Goal: Complete application form

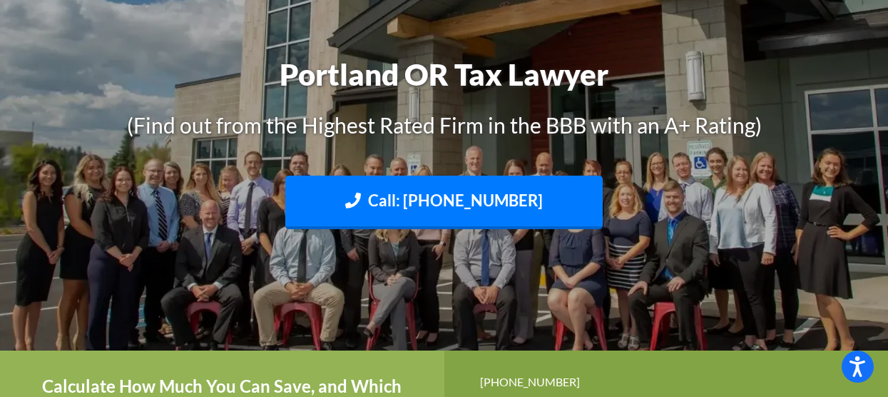
scroll to position [214, 0]
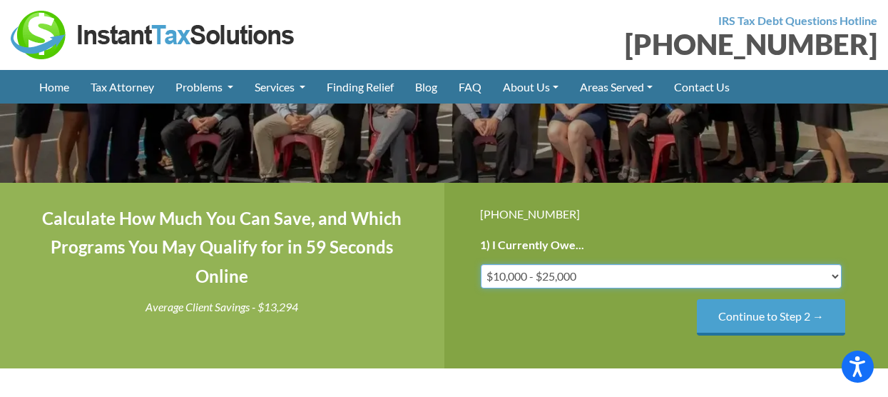
click at [835, 268] on select "Less than $10,000 $10,000 - $25,000 $25,000 - $50,000 $50,000 - $75,000 $75,000+" at bounding box center [662, 276] width 362 height 24
select select "over-75"
click at [481, 264] on select "Less than $10,000 $10,000 - $25,000 $25,000 - $50,000 $50,000 - $75,000 $75,000+" at bounding box center [662, 276] width 362 height 24
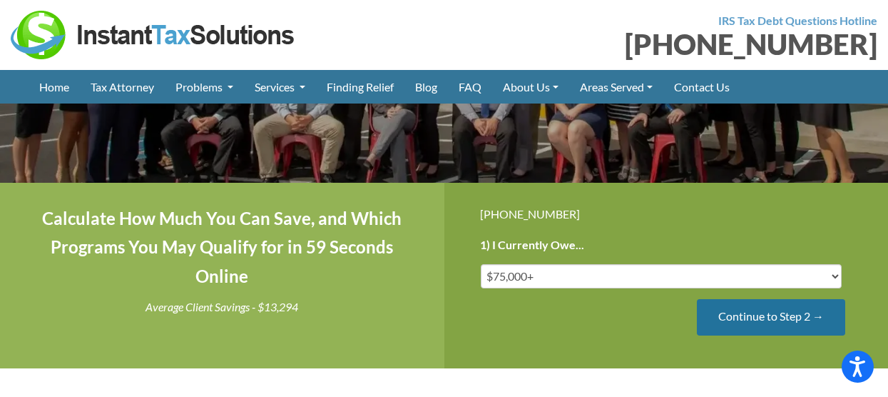
click at [734, 321] on input "Continue to Step 2 →" at bounding box center [771, 317] width 148 height 36
click at [751, 320] on input "Continue to Step 3 →" at bounding box center [771, 317] width 148 height 36
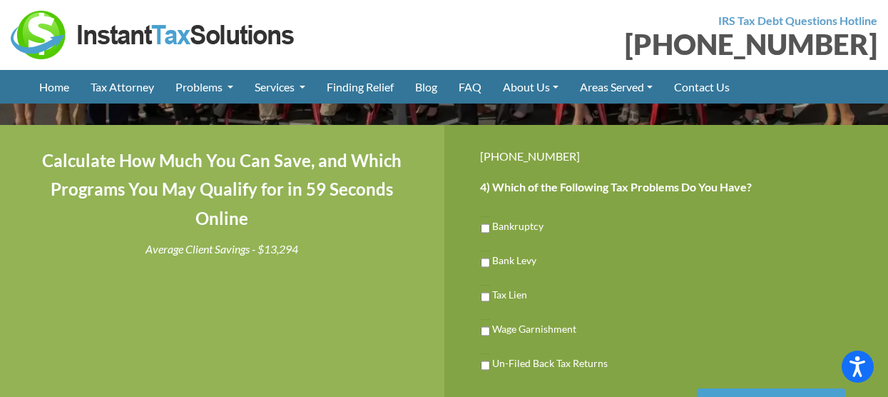
scroll to position [285, 0]
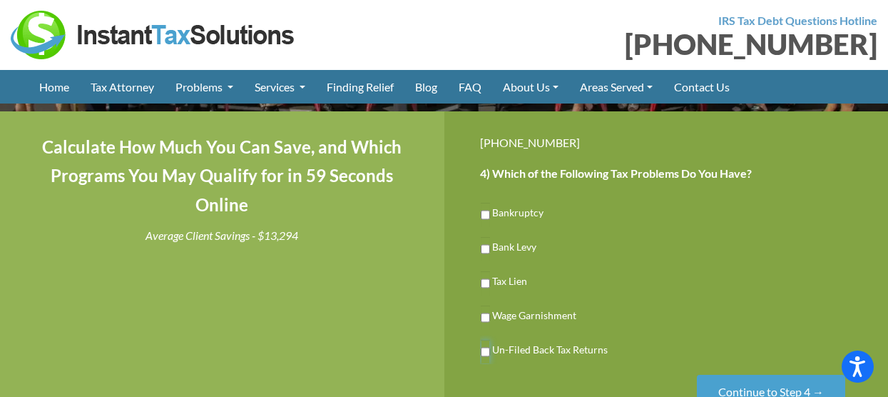
click at [485, 348] on input "Un-Filed Back Tax Returns" at bounding box center [485, 352] width 9 height 24
checkbox input "true"
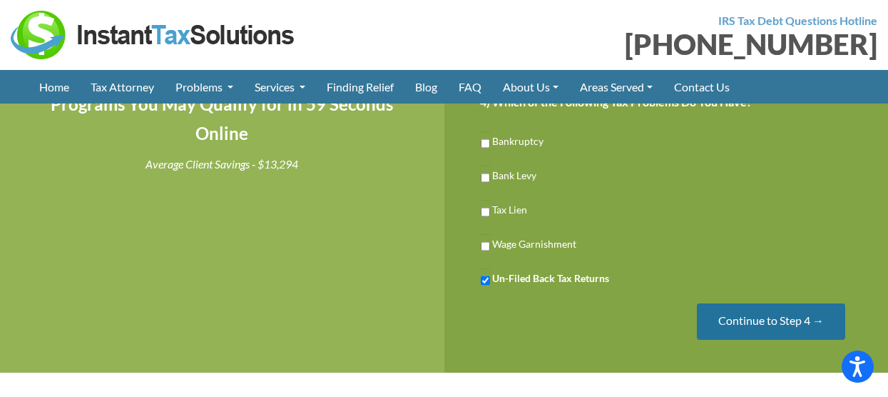
click at [727, 323] on input "Continue to Step 4 →" at bounding box center [771, 321] width 148 height 36
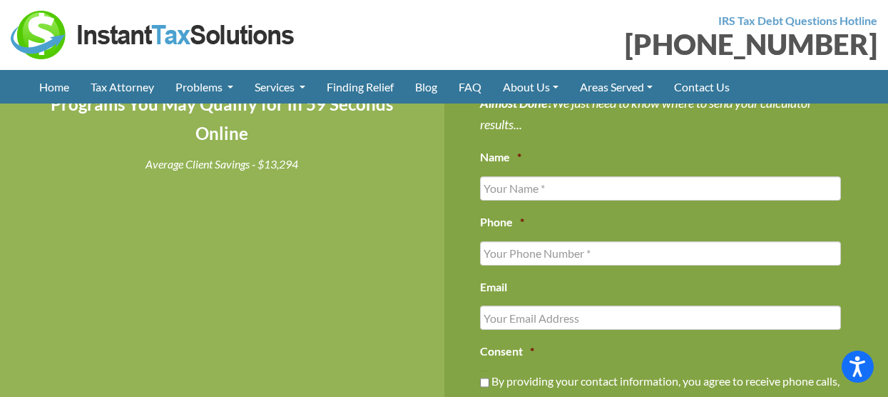
scroll to position [285, 0]
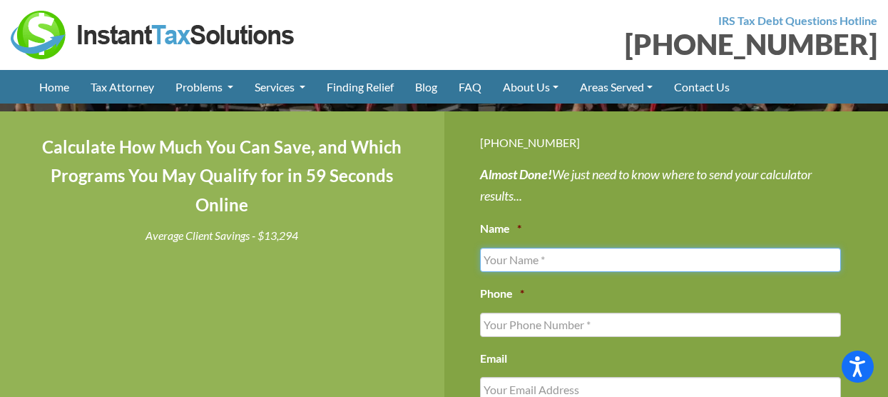
click at [519, 265] on input "Name *" at bounding box center [661, 260] width 362 height 24
type input "[PERSON_NAME]"
type input "5415716217"
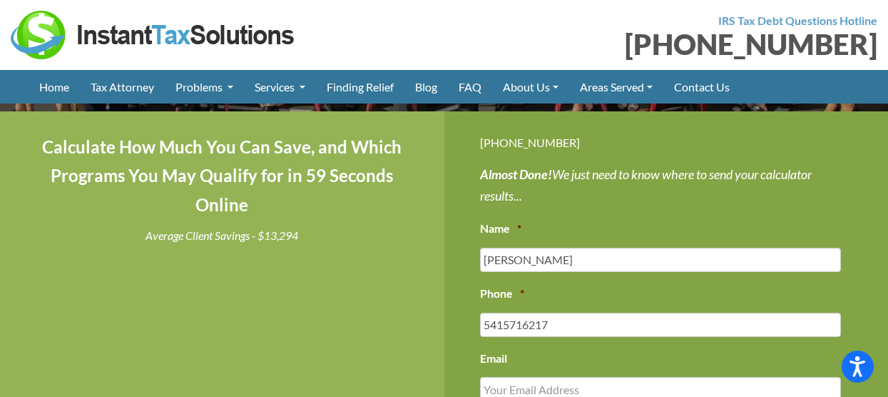
type input "[EMAIL_ADDRESS][DOMAIN_NAME]"
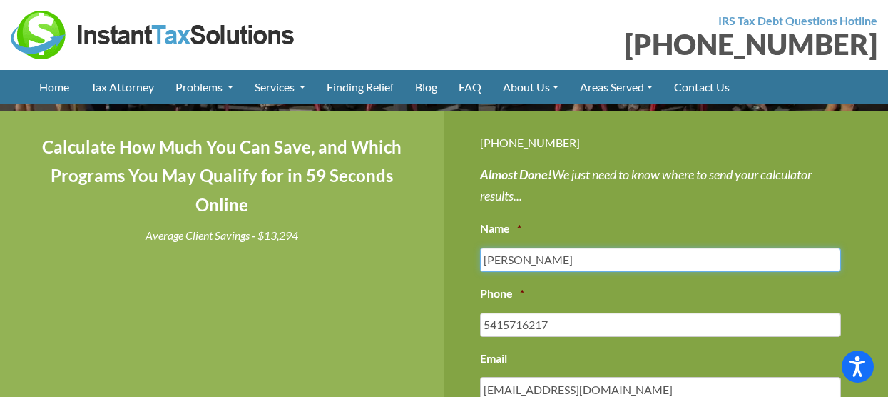
type input "[PHONE_NUMBER]"
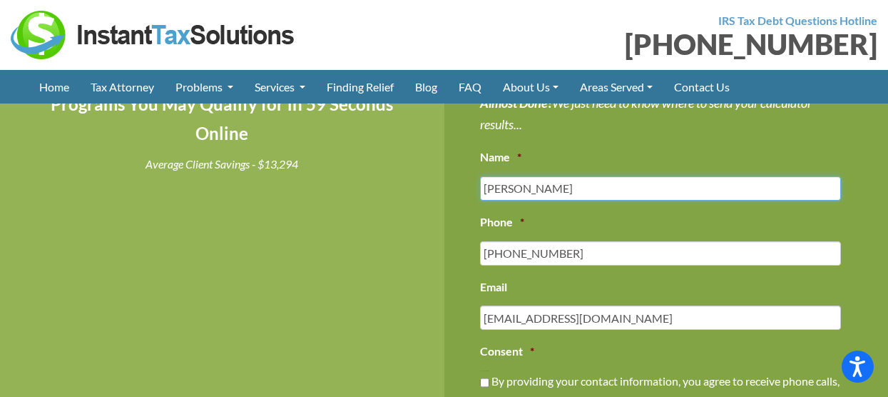
scroll to position [428, 0]
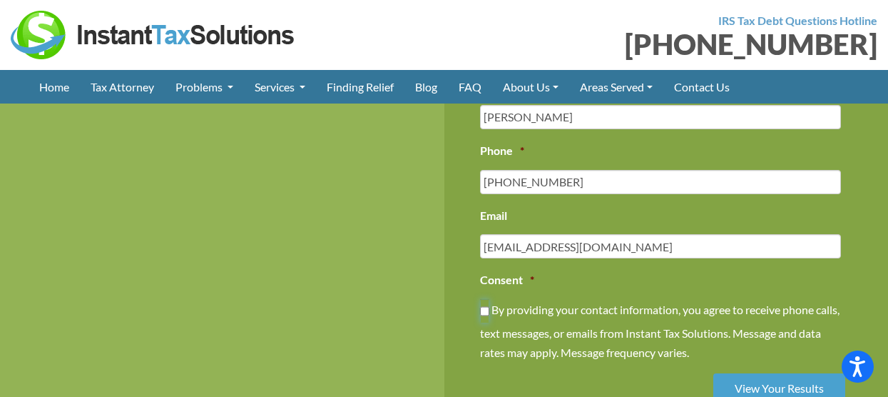
click at [489, 310] on input "By providing your contact information, you agree to receive phone calls, text m…" at bounding box center [484, 311] width 9 height 24
checkbox input "true"
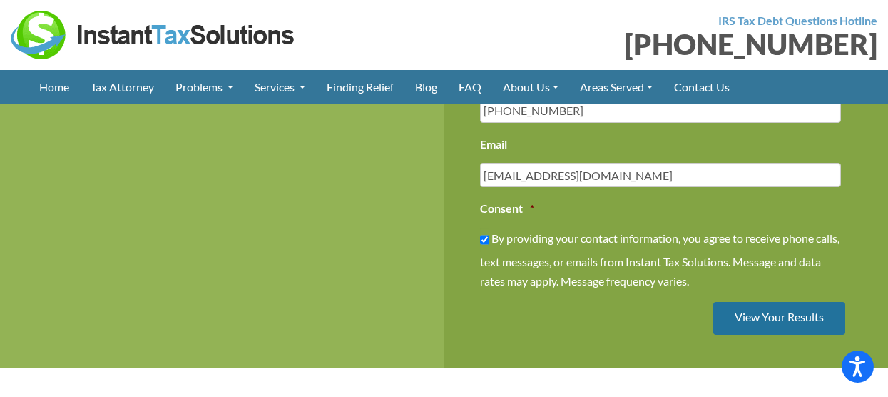
click at [768, 316] on input "View Your Results" at bounding box center [780, 319] width 132 height 34
